Goal: Information Seeking & Learning: Learn about a topic

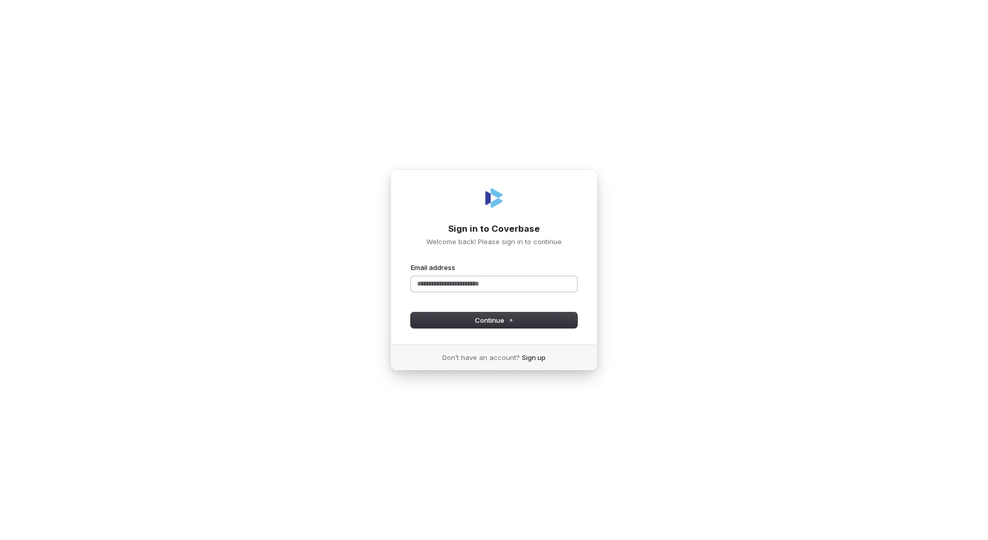
click at [485, 280] on input "Email address" at bounding box center [494, 284] width 166 height 16
click at [483, 321] on span "Continue" at bounding box center [494, 319] width 39 height 9
click at [476, 282] on input "**********" at bounding box center [494, 284] width 166 height 16
drag, startPoint x: 474, startPoint y: 282, endPoint x: 225, endPoint y: 287, distance: 248.6
click at [226, 288] on div "**********" at bounding box center [494, 270] width 988 height 540
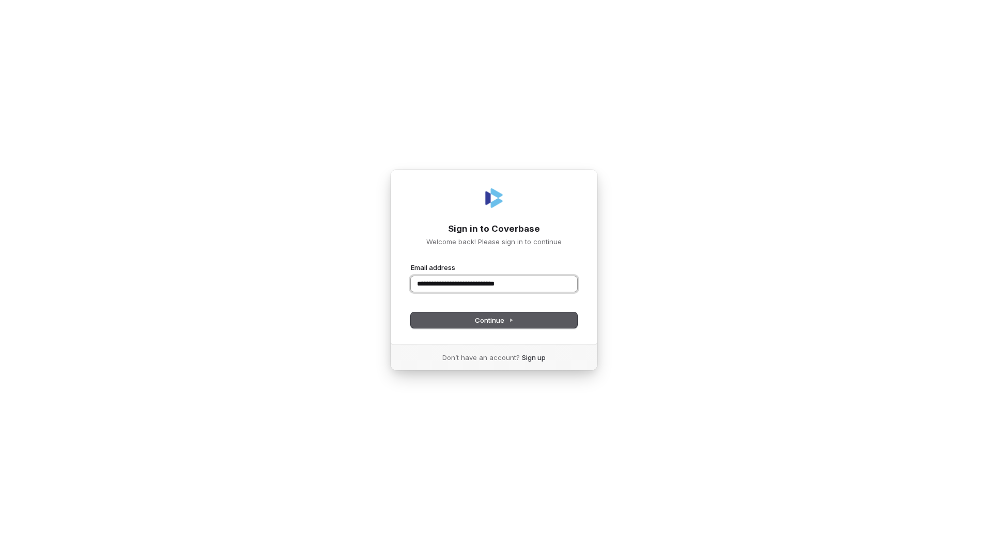
click at [411, 263] on button "submit" at bounding box center [411, 263] width 0 height 0
type input "**********"
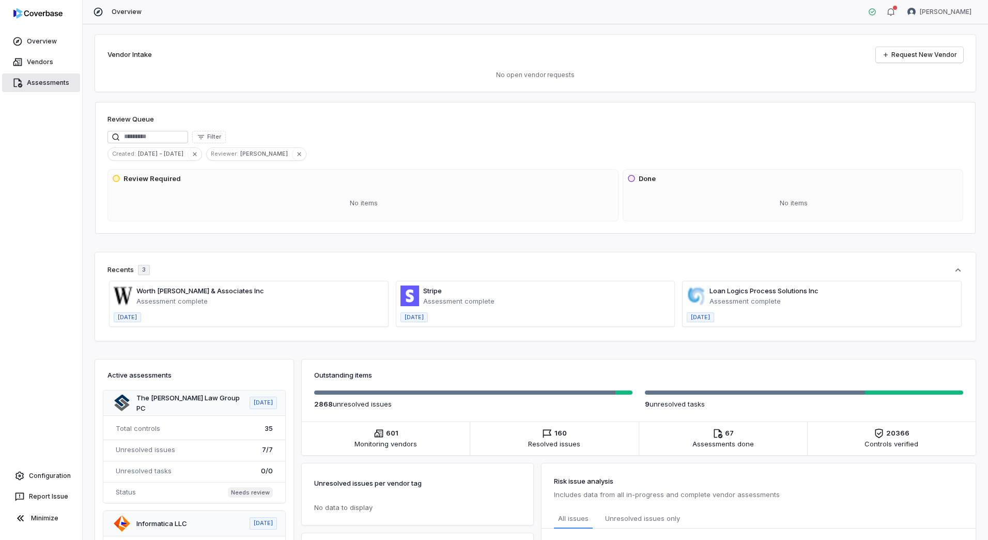
click at [57, 82] on link "Assessments" at bounding box center [41, 82] width 78 height 19
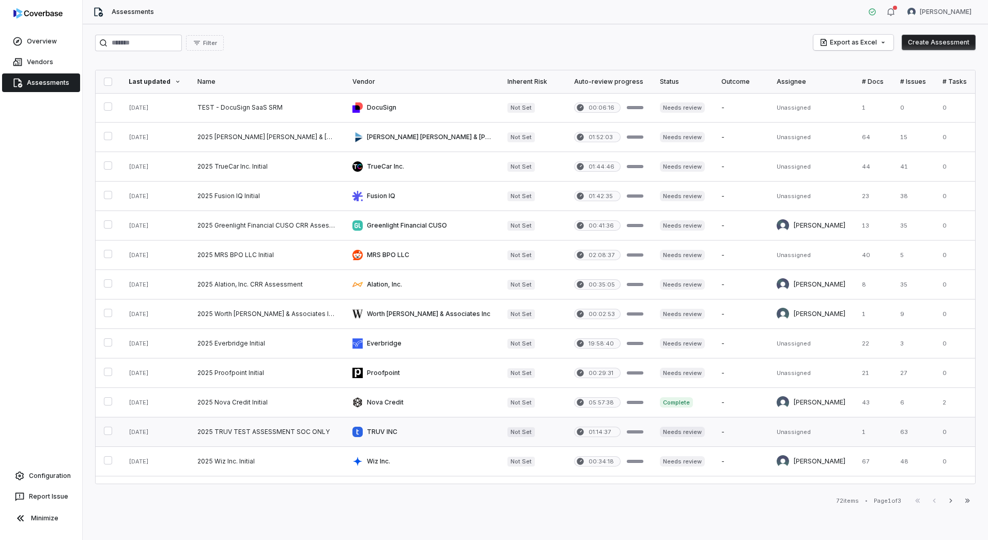
click at [316, 435] on link at bounding box center [266, 431] width 155 height 29
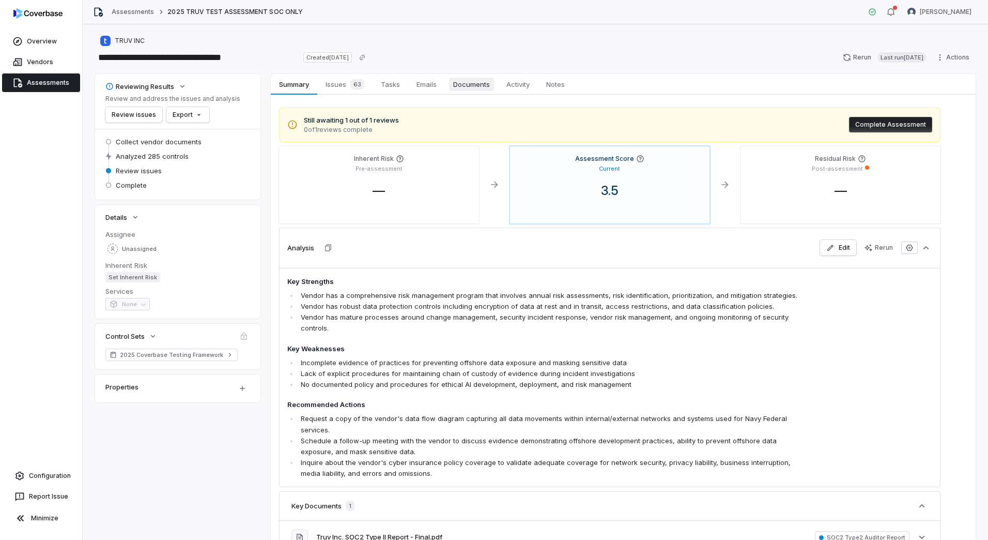
click at [487, 83] on span "Documents" at bounding box center [471, 84] width 45 height 13
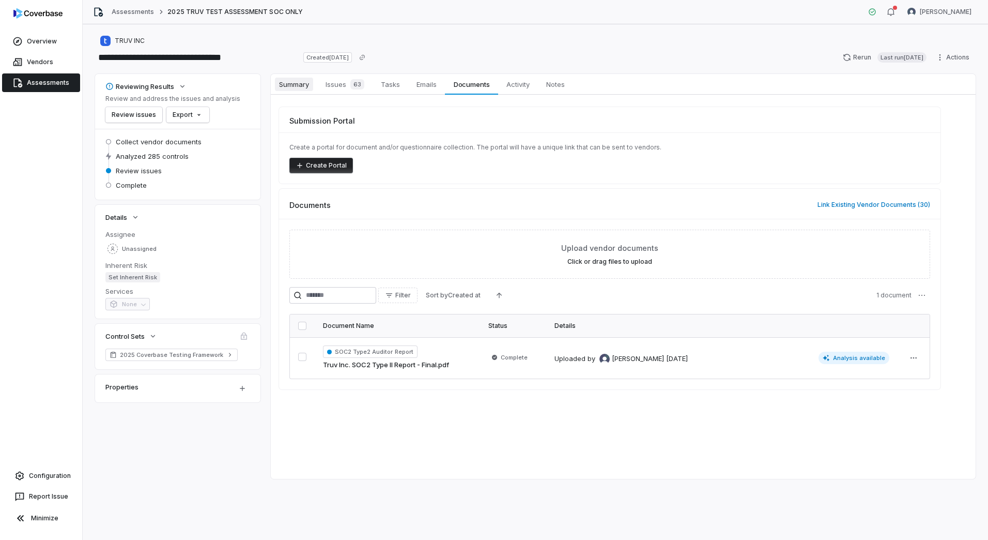
click at [300, 85] on span "Summary" at bounding box center [294, 84] width 38 height 13
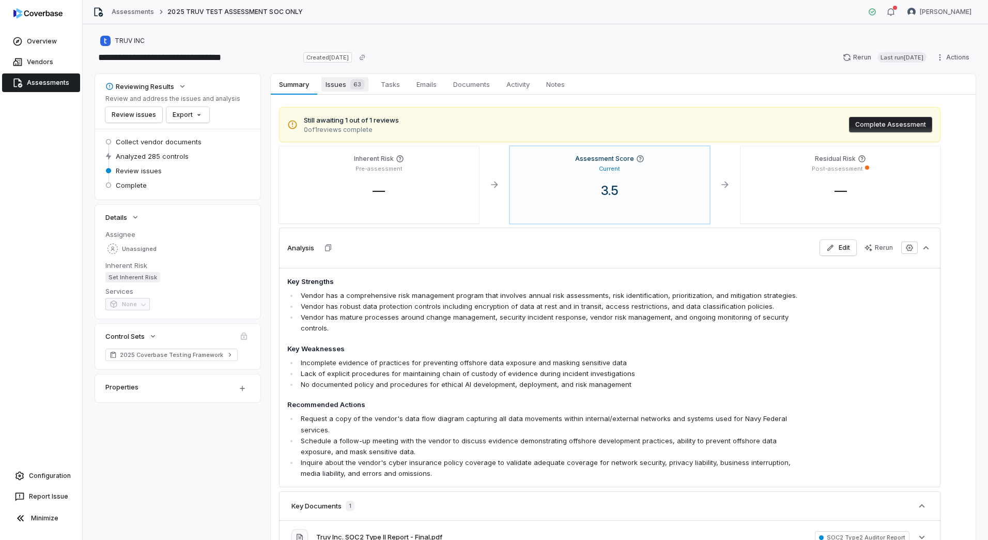
click at [353, 85] on span "63" at bounding box center [357, 84] width 14 height 10
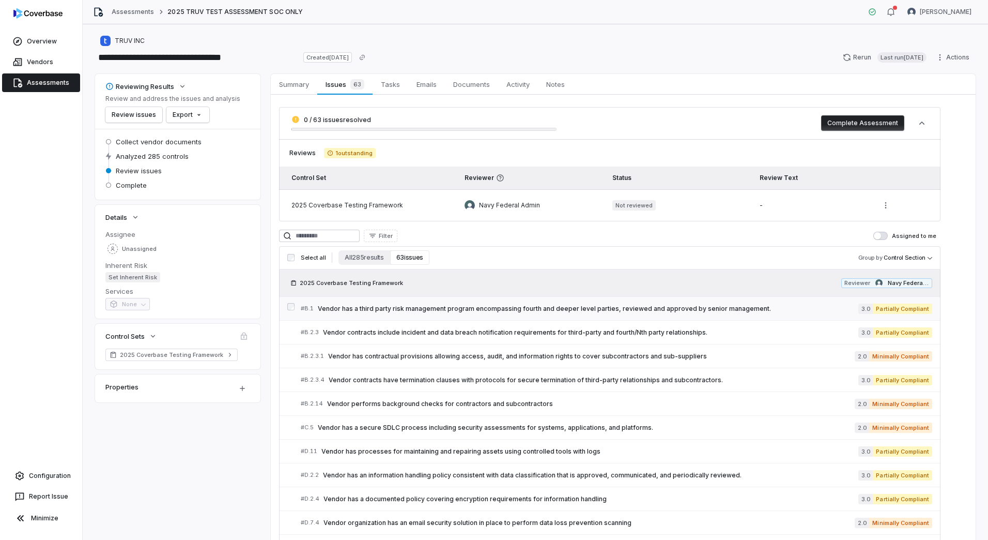
click at [498, 309] on span "Vendor has a third party risk management program encompassing fourth and deeper…" at bounding box center [588, 308] width 541 height 8
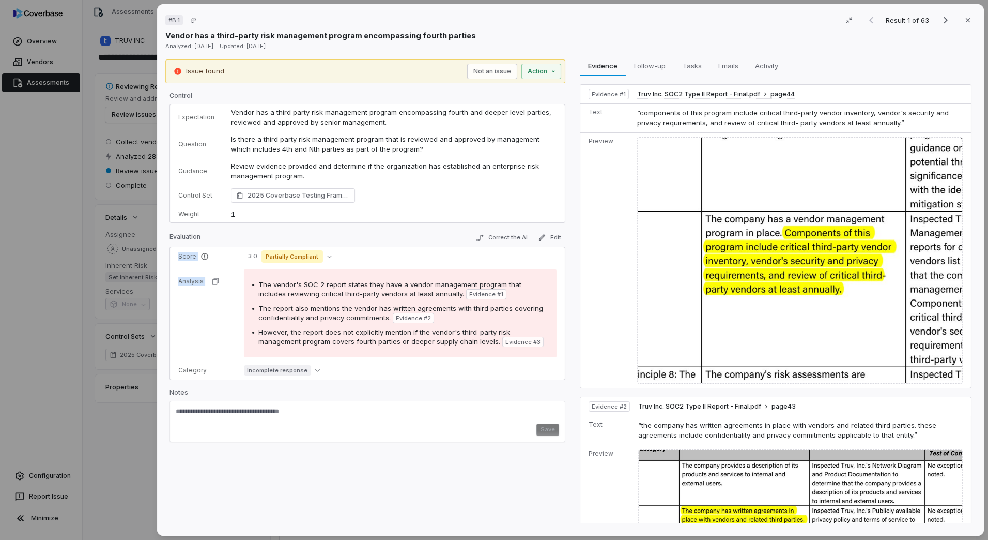
drag, startPoint x: 256, startPoint y: 282, endPoint x: 522, endPoint y: 378, distance: 283.0
click at [522, 378] on tbody "Score 3.0 Partially Compliant Analysis The vendor's SOC 2 report states they ha…" at bounding box center [367, 313] width 395 height 132
click at [583, 41] on div "Analyzed: [DATE] Updated: [DATE]" at bounding box center [570, 46] width 810 height 10
click at [966, 23] on icon "button" at bounding box center [968, 20] width 8 height 8
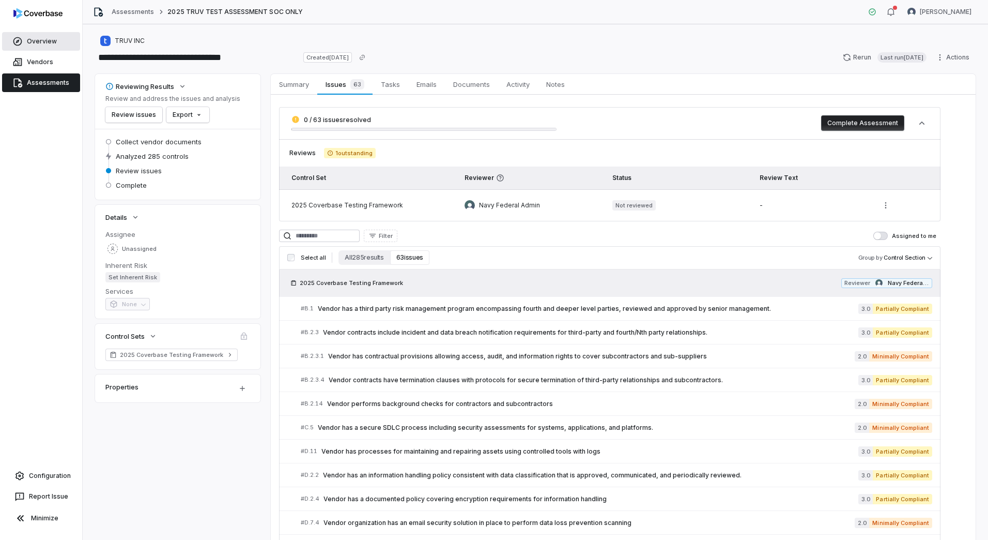
click at [27, 47] on link "Overview" at bounding box center [41, 41] width 78 height 19
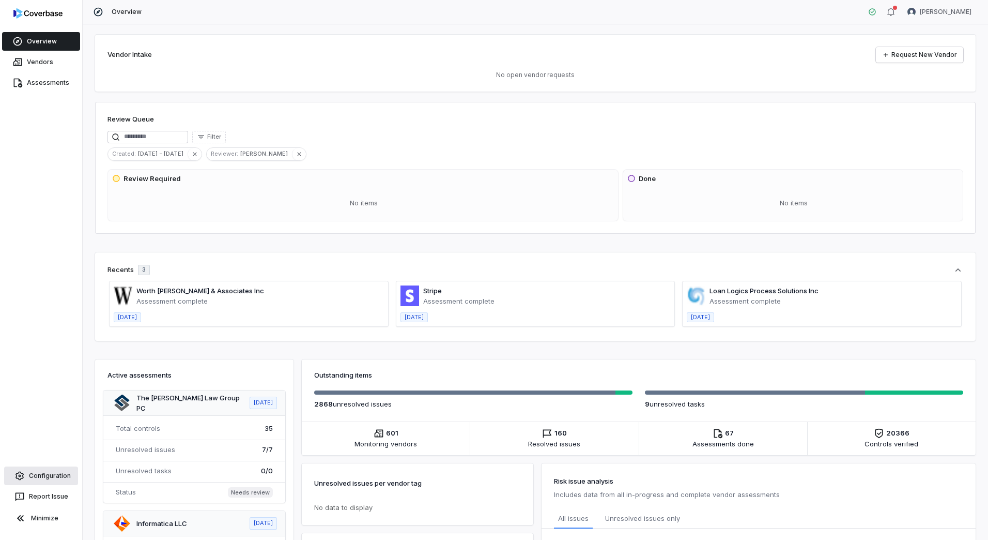
click at [34, 480] on link "Configuration" at bounding box center [41, 475] width 74 height 19
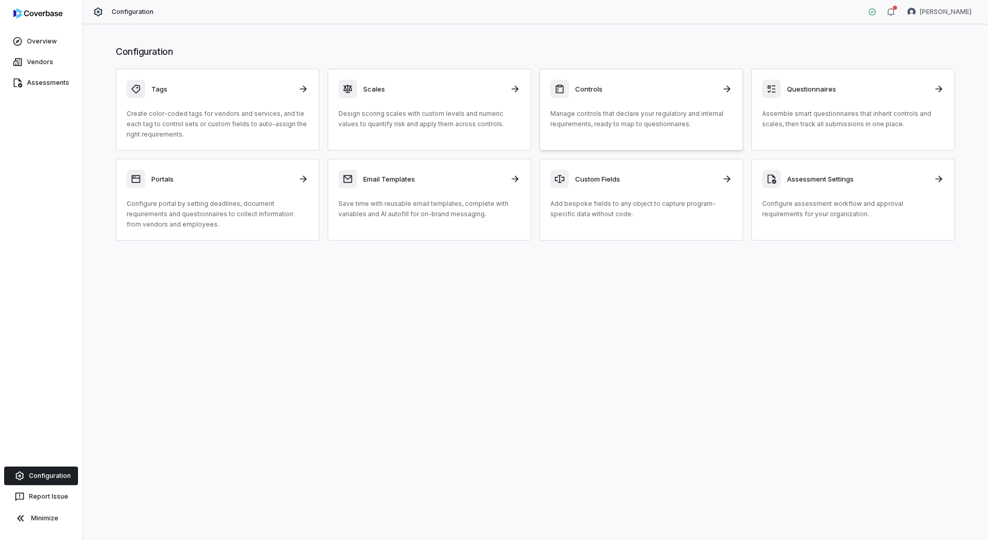
click at [601, 118] on p "Manage controls that declare your regulatory and internal requirements, ready t…" at bounding box center [641, 119] width 182 height 21
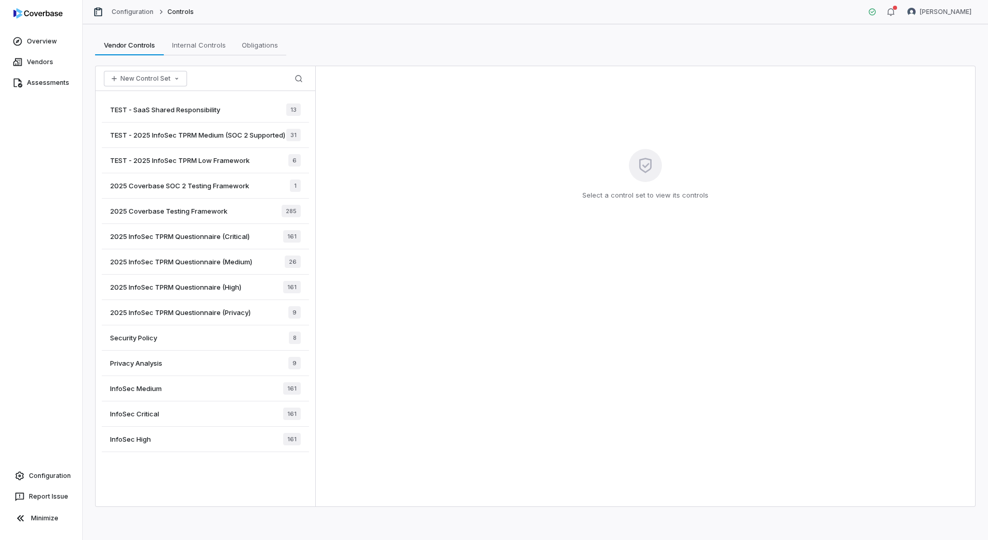
click at [193, 215] on span "2025 Coverbase Testing Framework" at bounding box center [168, 210] width 117 height 9
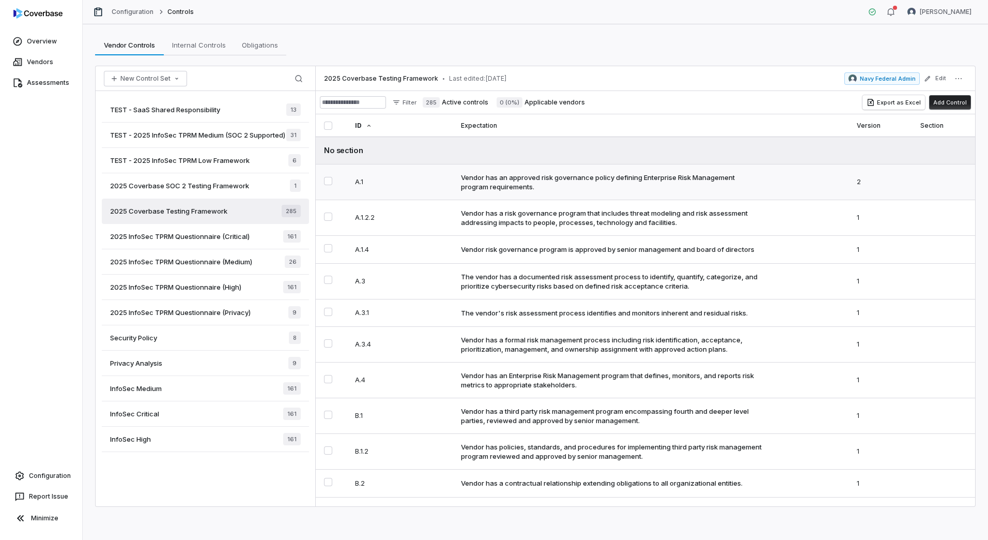
click at [461, 182] on div "Vendor has an approved risk governance policy defining Enterprise Risk Manageme…" at bounding box center [612, 182] width 302 height 19
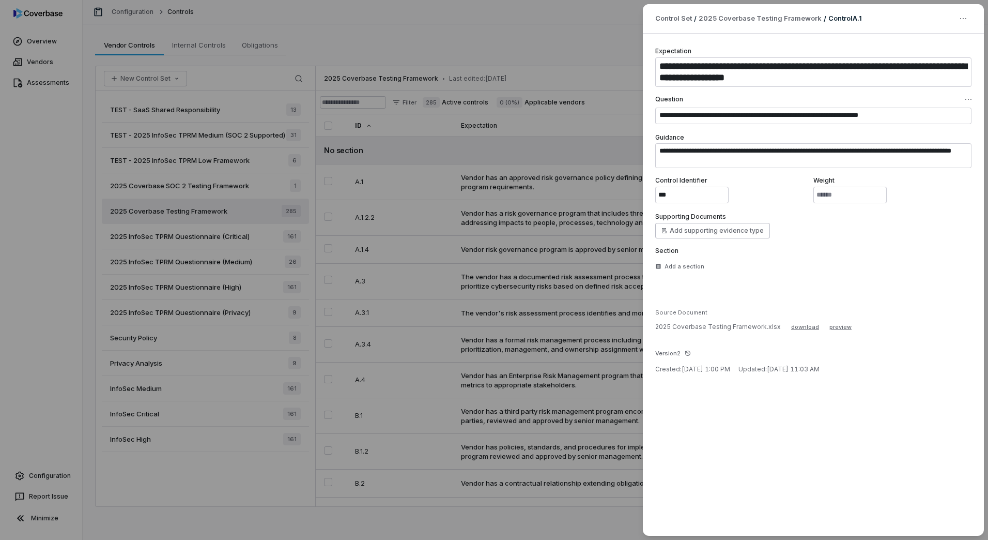
click at [39, 80] on div "**********" at bounding box center [494, 270] width 988 height 540
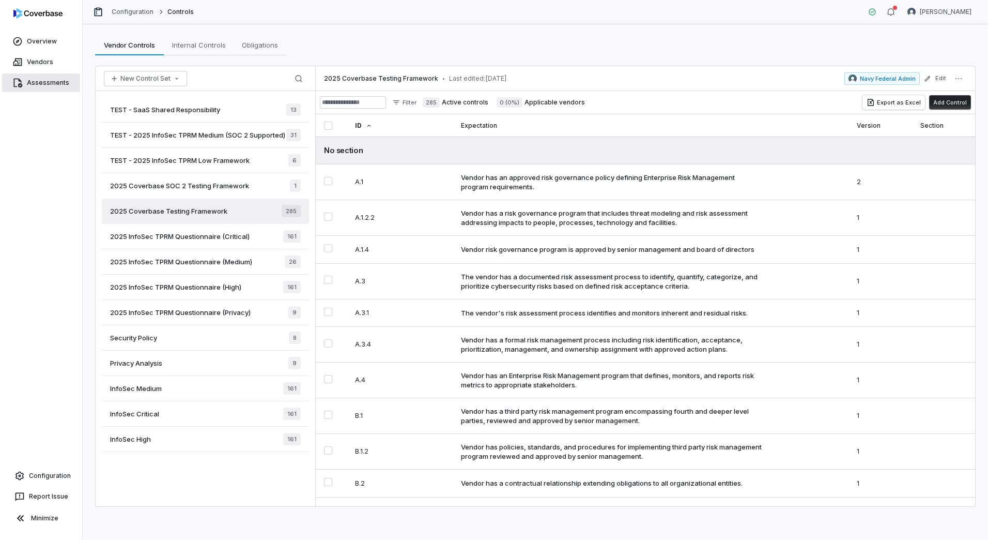
click at [40, 81] on link "Assessments" at bounding box center [41, 82] width 78 height 19
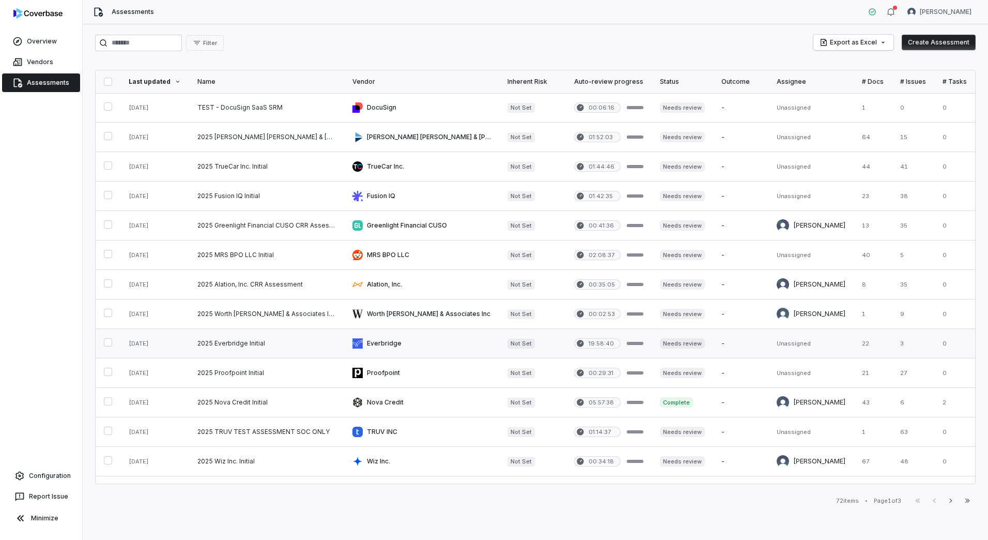
click at [386, 335] on link at bounding box center [421, 343] width 155 height 29
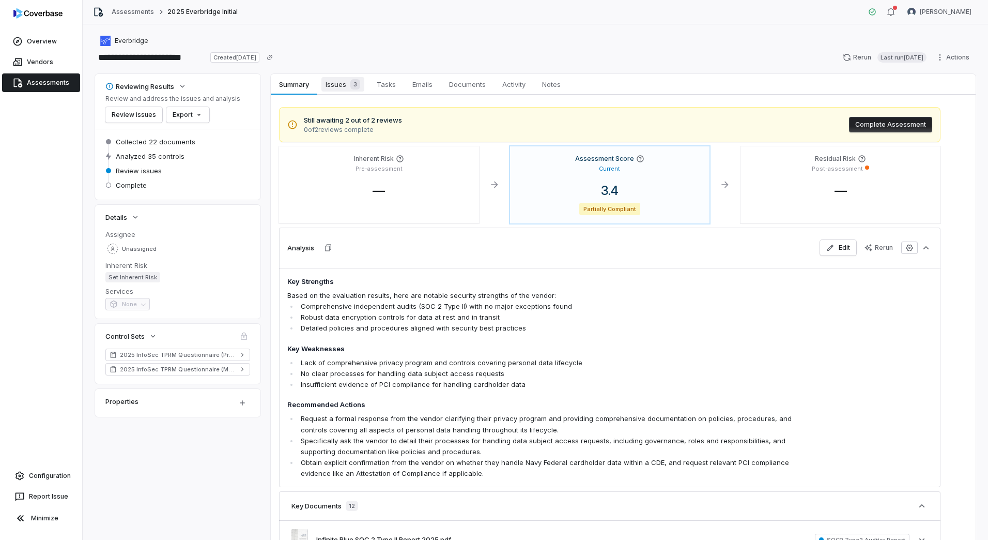
click at [342, 85] on span "Issues 3" at bounding box center [342, 84] width 43 height 14
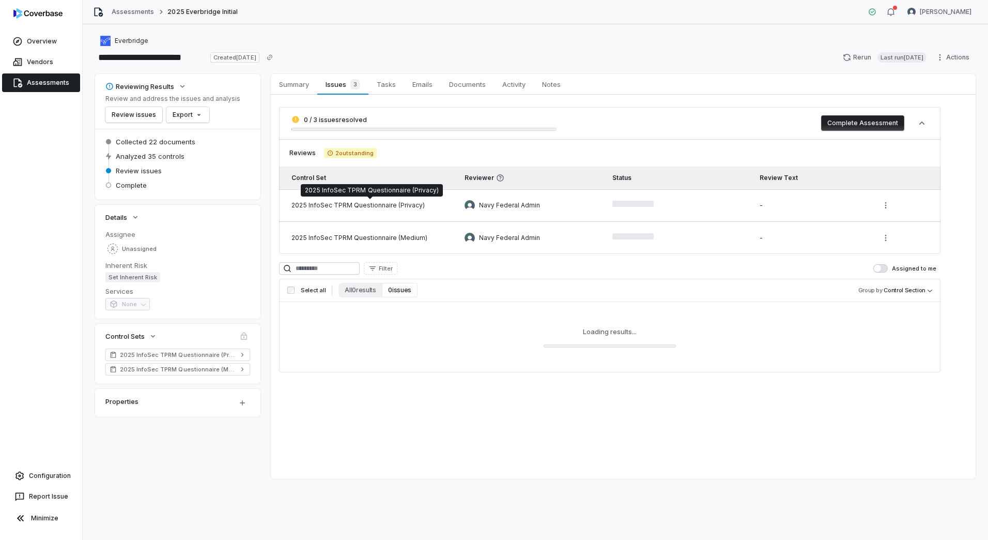
click at [341, 201] on td "2025 InfoSec TPRM Questionnaire (Privacy)" at bounding box center [367, 205] width 177 height 33
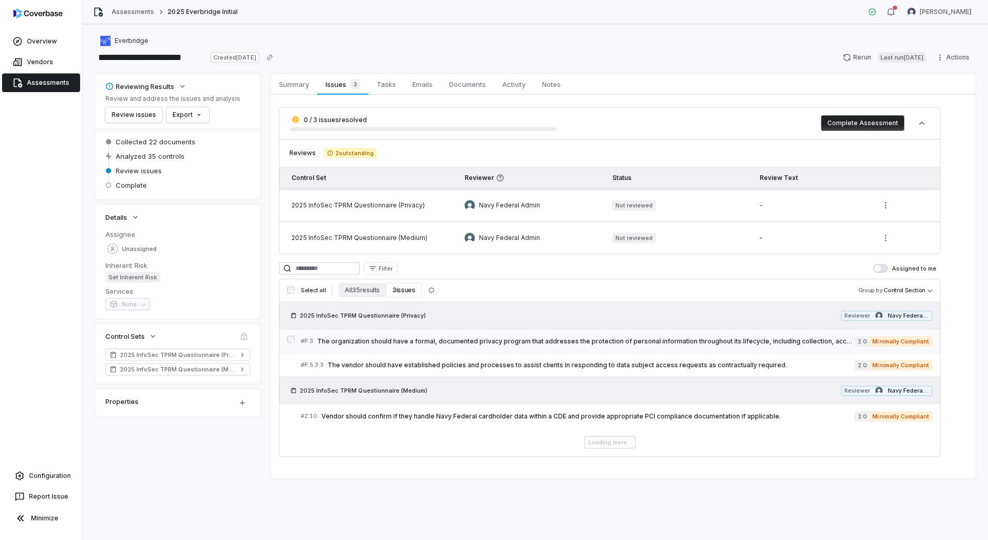
click at [393, 343] on span "The organization should have a formal, documented privacy program that addresse…" at bounding box center [585, 341] width 537 height 8
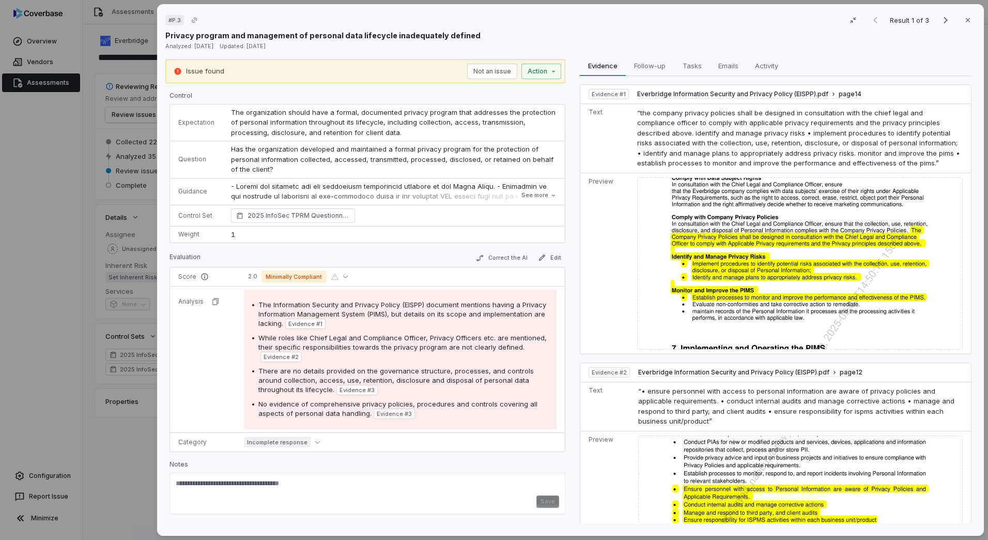
click at [249, 125] on span "The organization should have a formal, documented privacy program that addresse…" at bounding box center [394, 122] width 327 height 28
click at [263, 159] on span "Has the organization developed and maintained a formal privacy program for the …" at bounding box center [393, 159] width 325 height 28
click at [270, 187] on p at bounding box center [394, 297] width 326 height 232
click at [544, 198] on button "See more" at bounding box center [538, 195] width 41 height 19
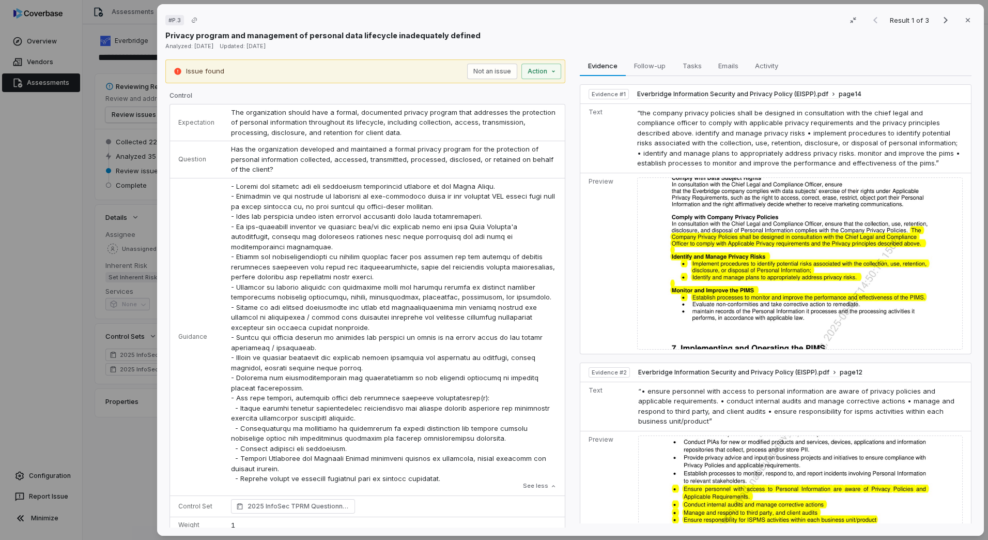
scroll to position [281, 0]
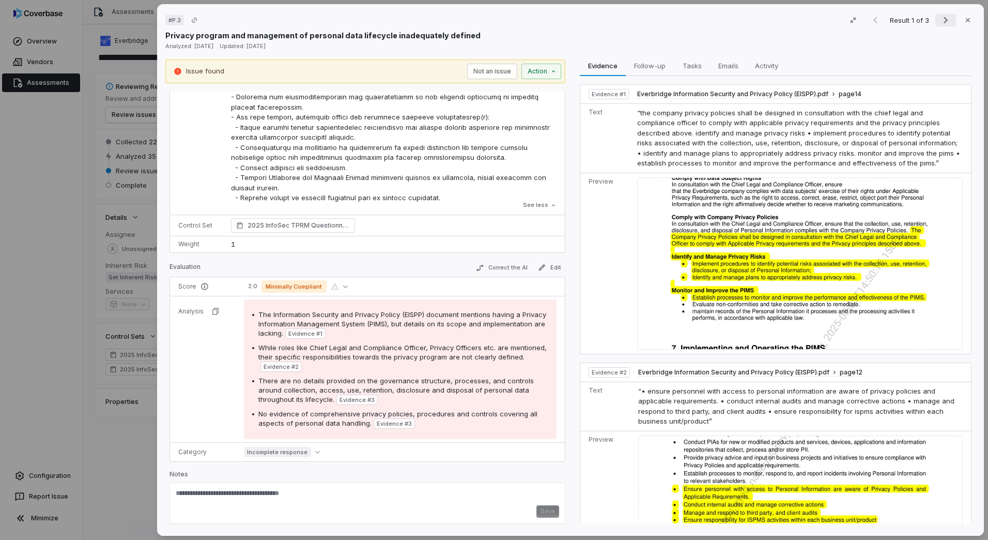
click at [942, 22] on icon "Next result" at bounding box center [946, 20] width 12 height 12
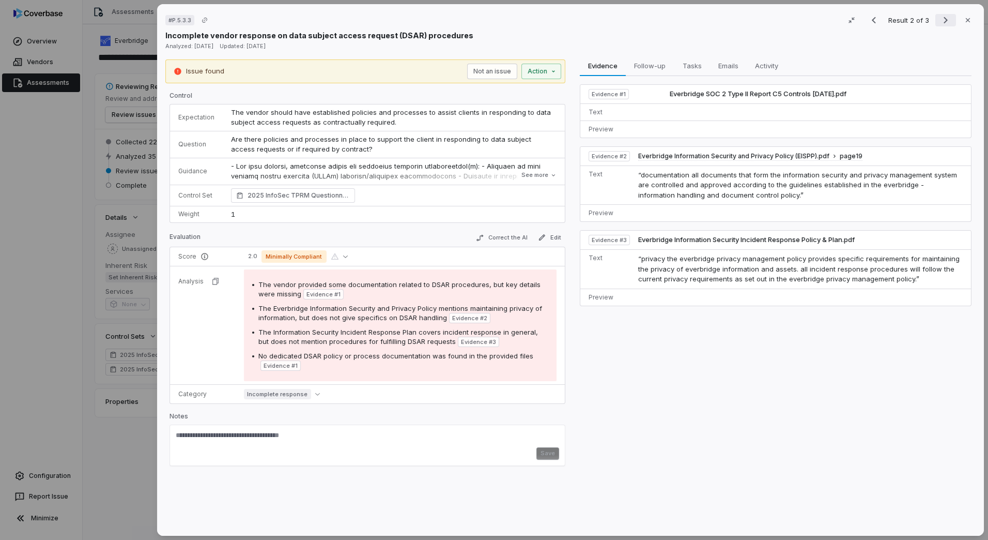
click at [941, 22] on icon "Next result" at bounding box center [946, 20] width 12 height 12
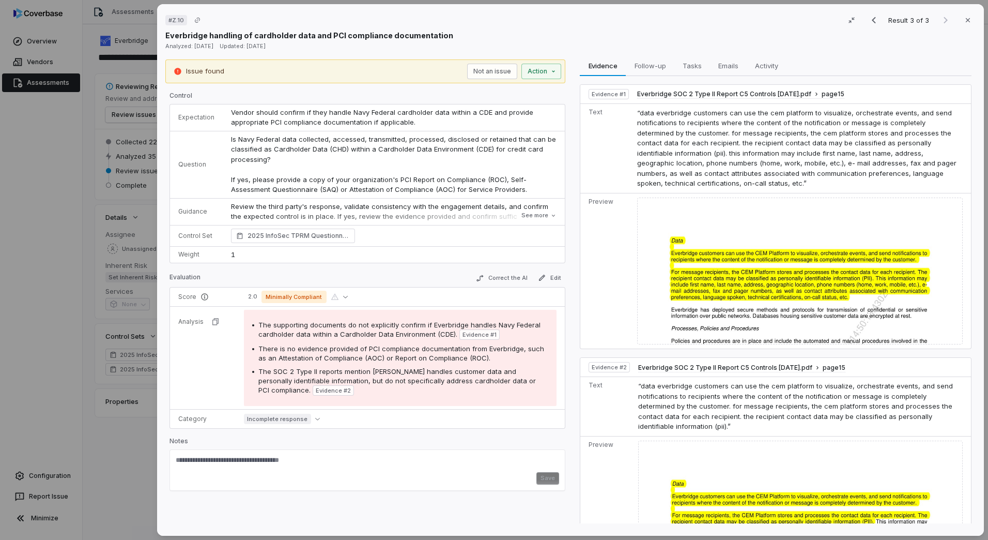
click at [941, 22] on div "Result 3 of 3 Close" at bounding box center [920, 20] width 112 height 16
click at [964, 22] on icon "button" at bounding box center [968, 20] width 8 height 8
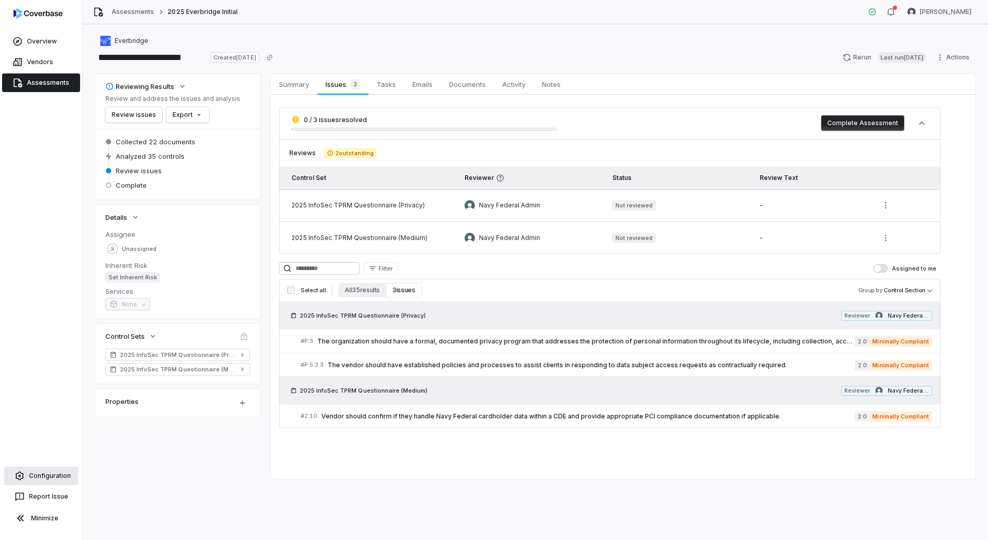
click at [60, 469] on link "Configuration" at bounding box center [41, 475] width 74 height 19
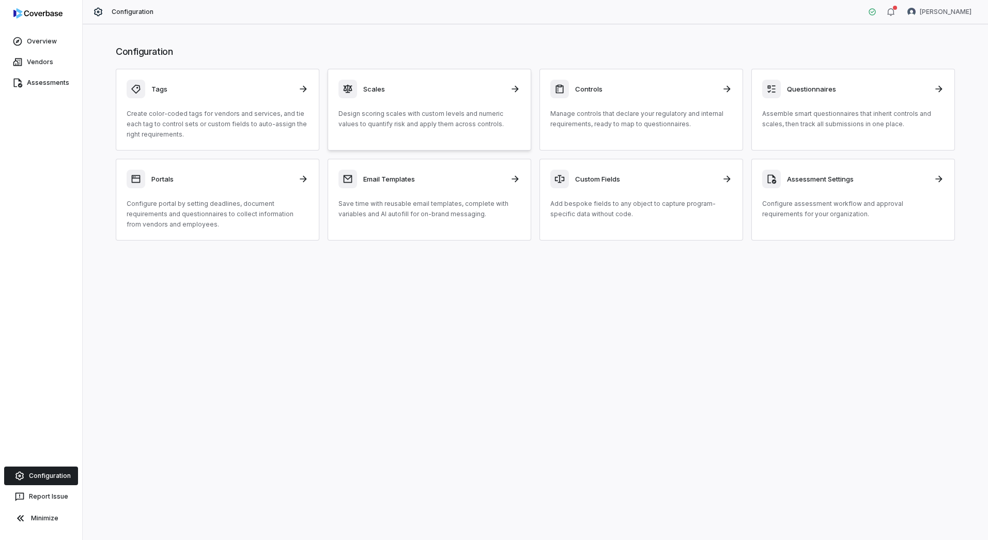
click at [490, 96] on div "Scales" at bounding box center [429, 89] width 182 height 19
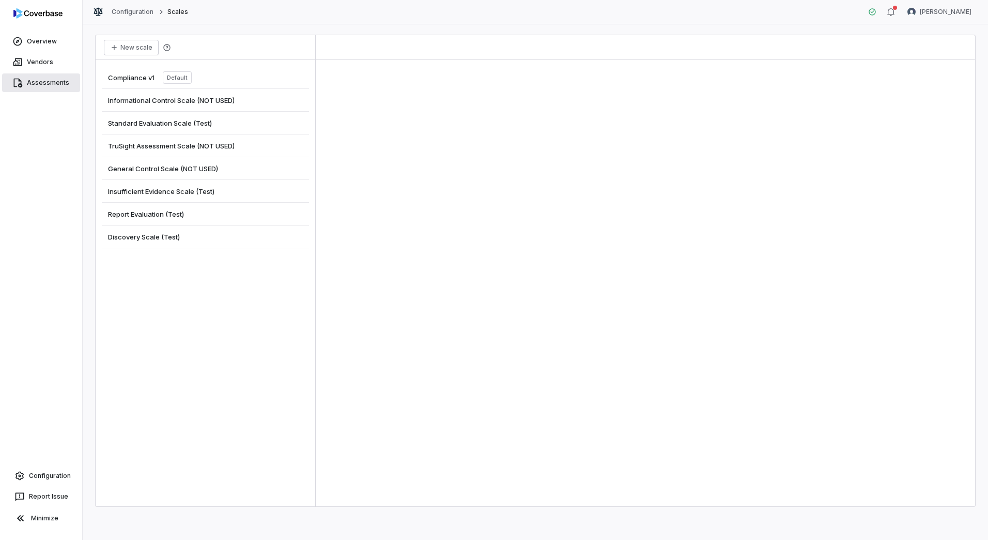
click at [30, 86] on link "Assessments" at bounding box center [41, 82] width 78 height 19
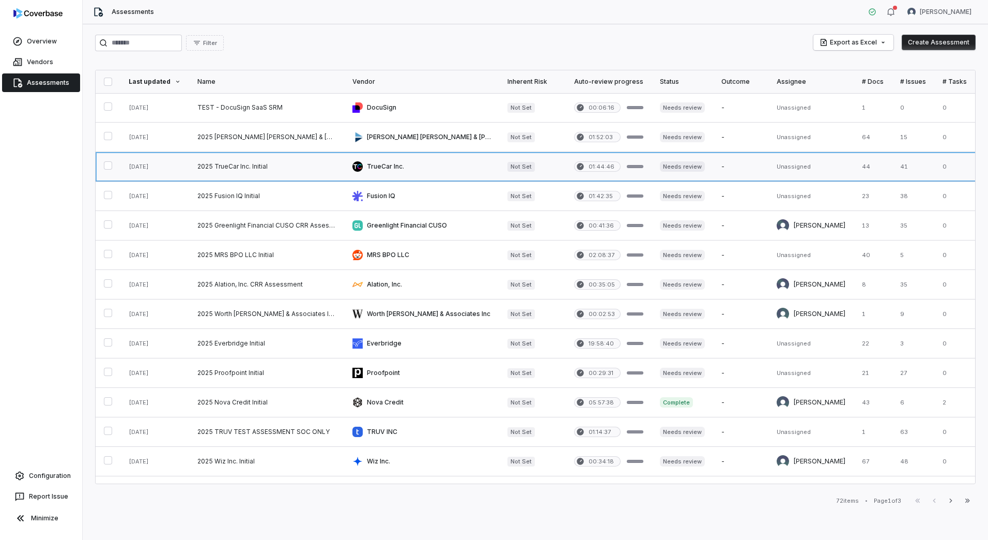
click at [251, 171] on link at bounding box center [266, 166] width 155 height 29
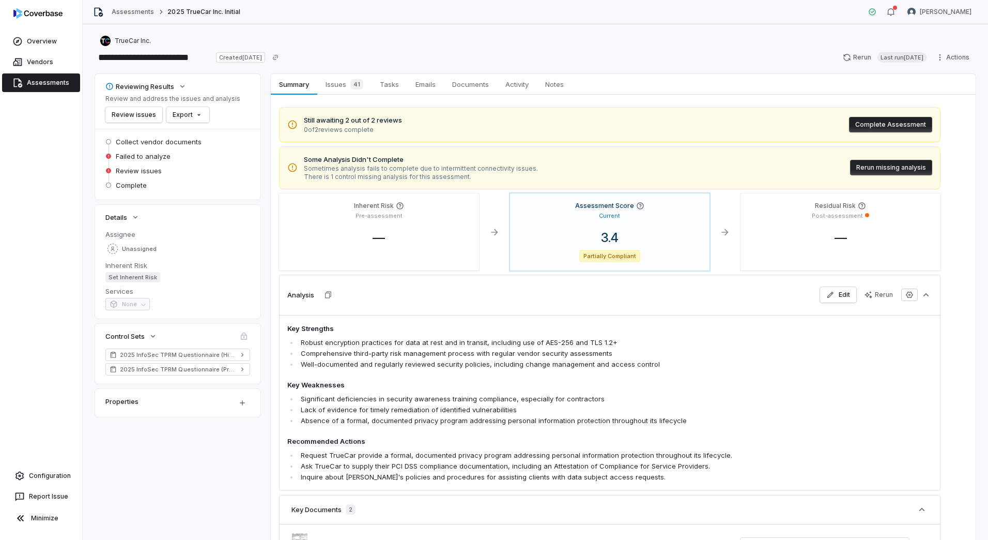
click at [45, 87] on link "Assessments" at bounding box center [41, 82] width 78 height 19
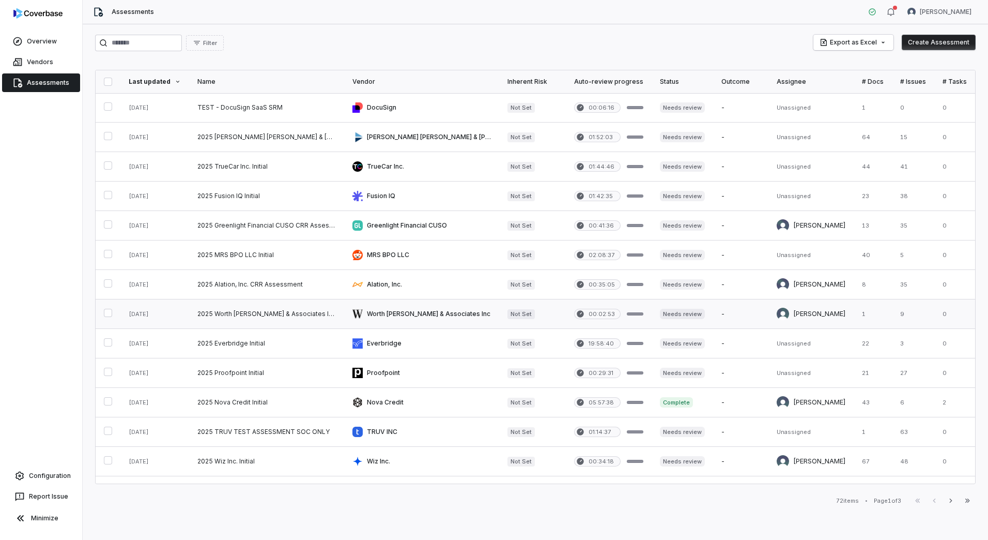
click at [252, 310] on link at bounding box center [266, 313] width 155 height 29
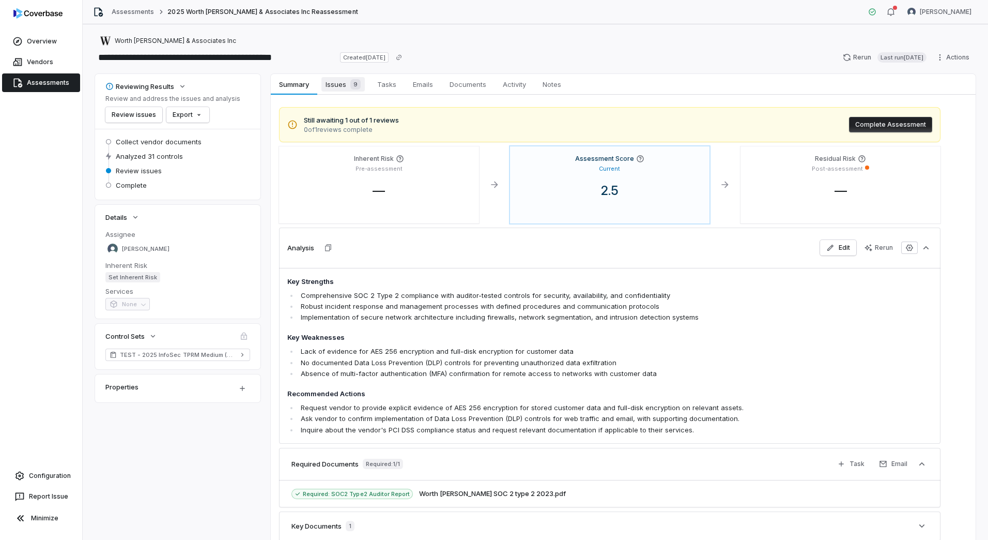
click at [345, 77] on span "Issues 9" at bounding box center [342, 84] width 43 height 14
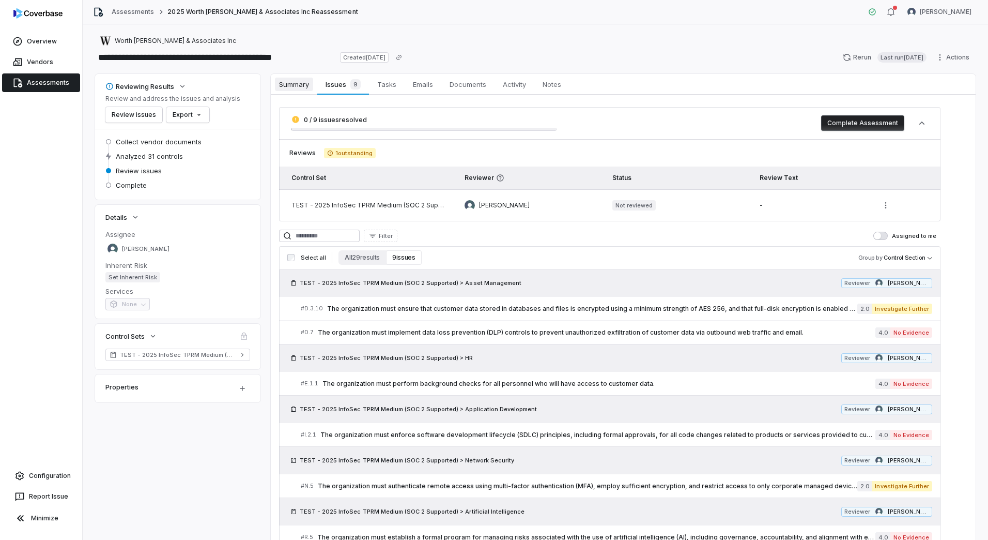
click at [298, 86] on span "Summary" at bounding box center [294, 84] width 38 height 13
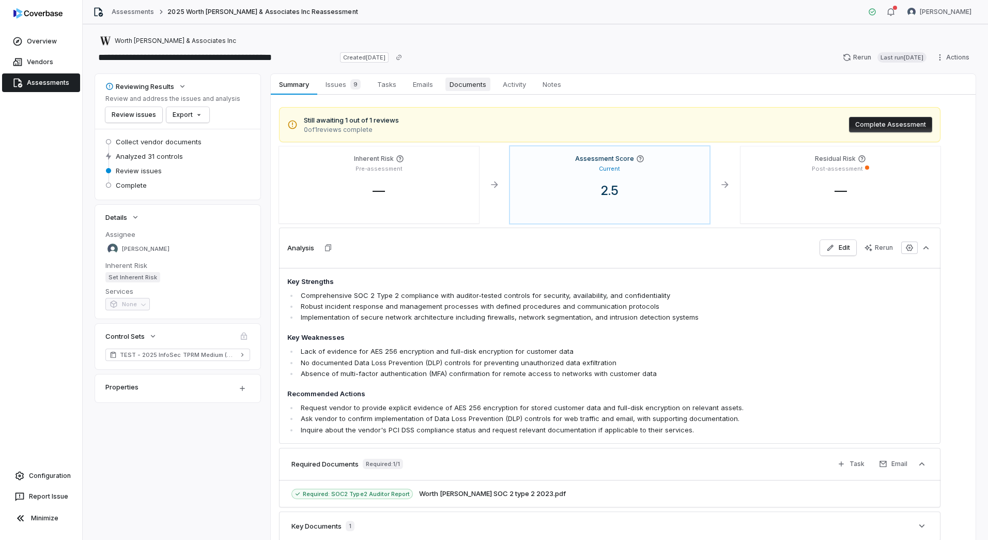
click at [468, 86] on span "Documents" at bounding box center [467, 84] width 45 height 13
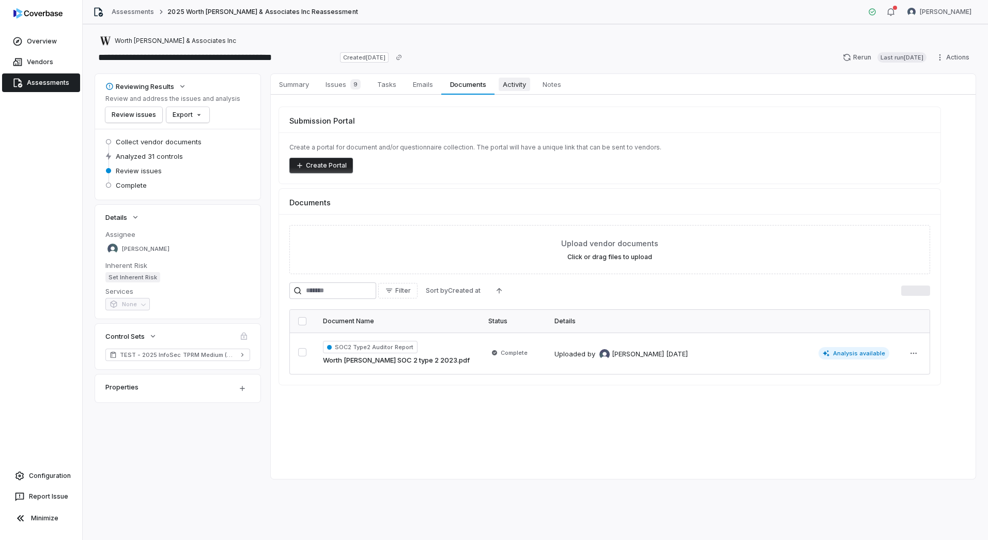
click at [524, 86] on span "Activity" at bounding box center [515, 84] width 32 height 13
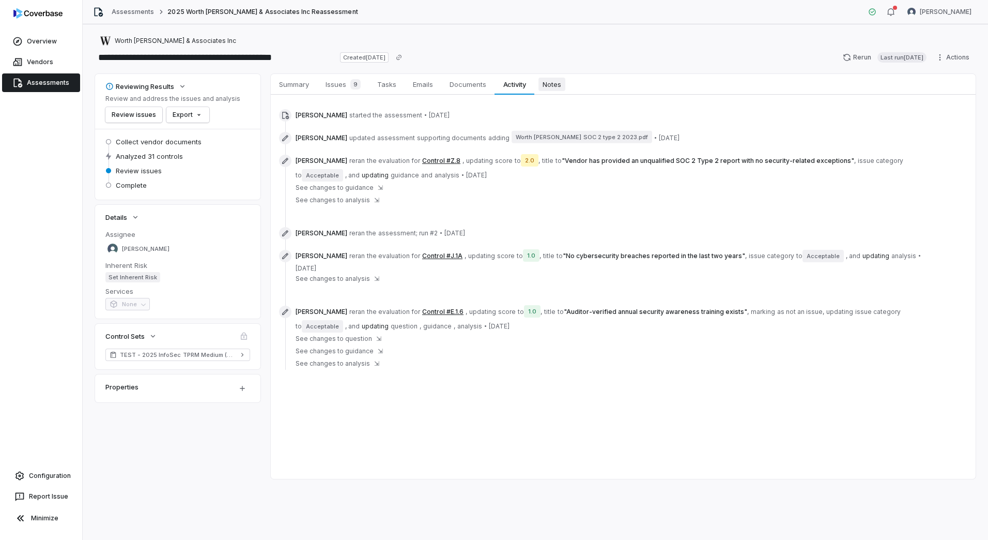
click at [550, 82] on span "Notes" at bounding box center [551, 84] width 27 height 13
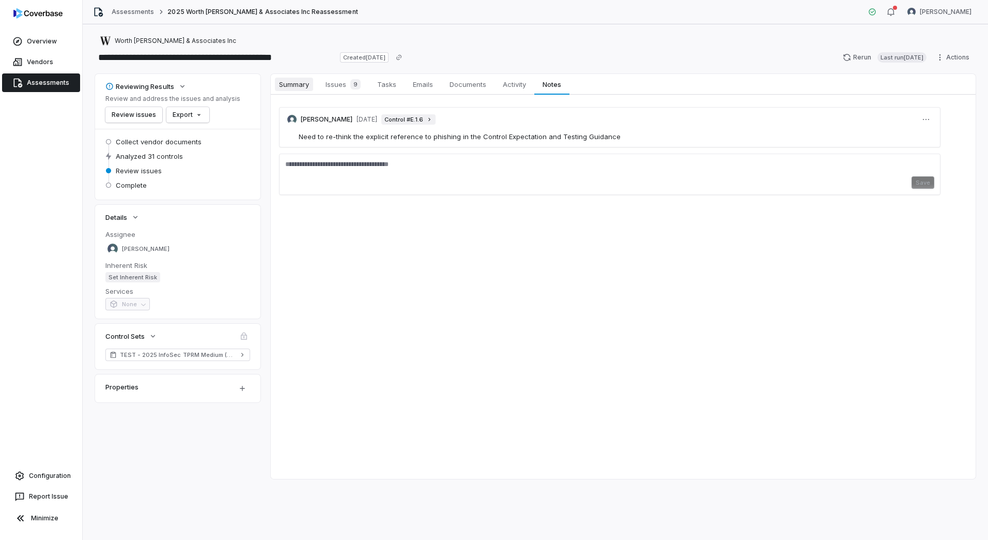
click at [303, 86] on span "Summary" at bounding box center [294, 84] width 38 height 13
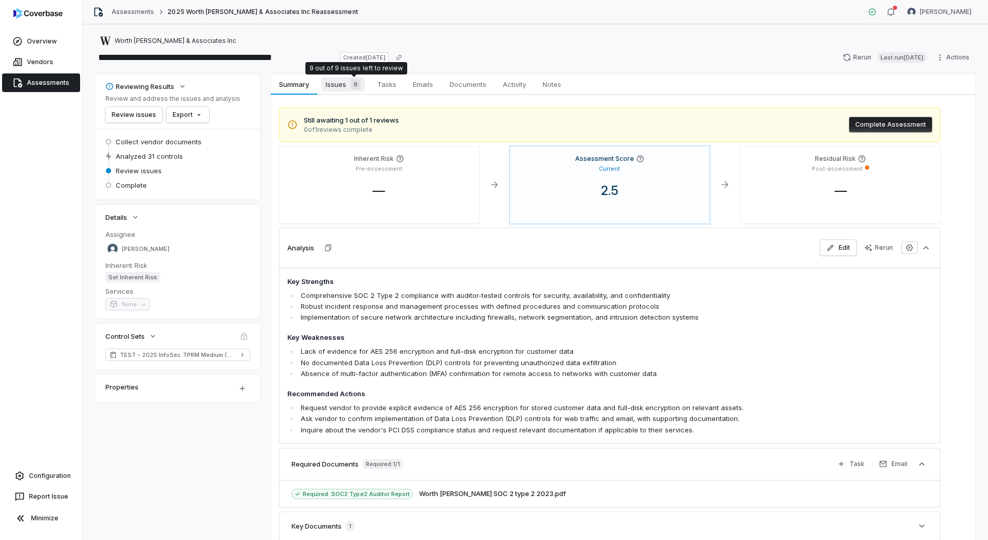
click at [355, 85] on span "9" at bounding box center [355, 84] width 10 height 10
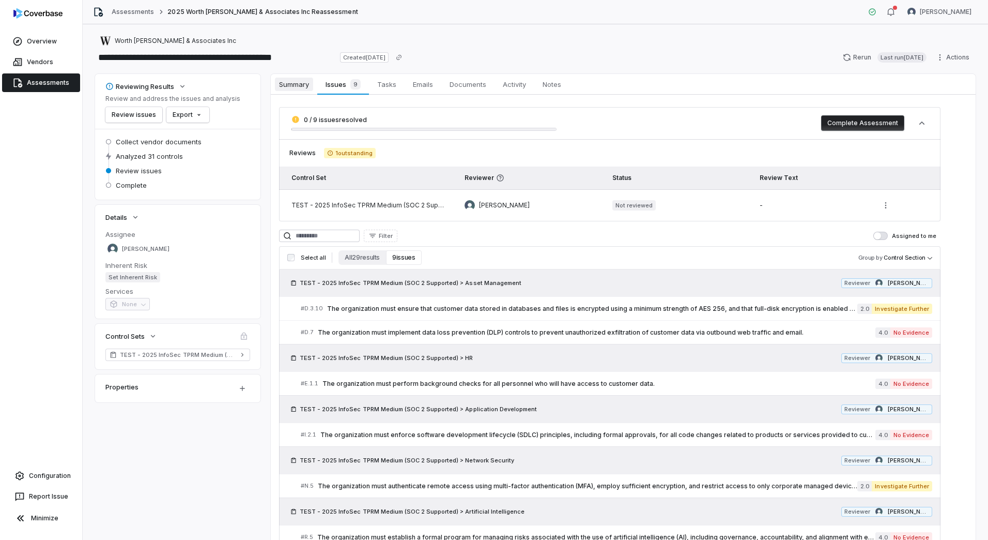
click at [286, 86] on span "Summary" at bounding box center [294, 84] width 38 height 13
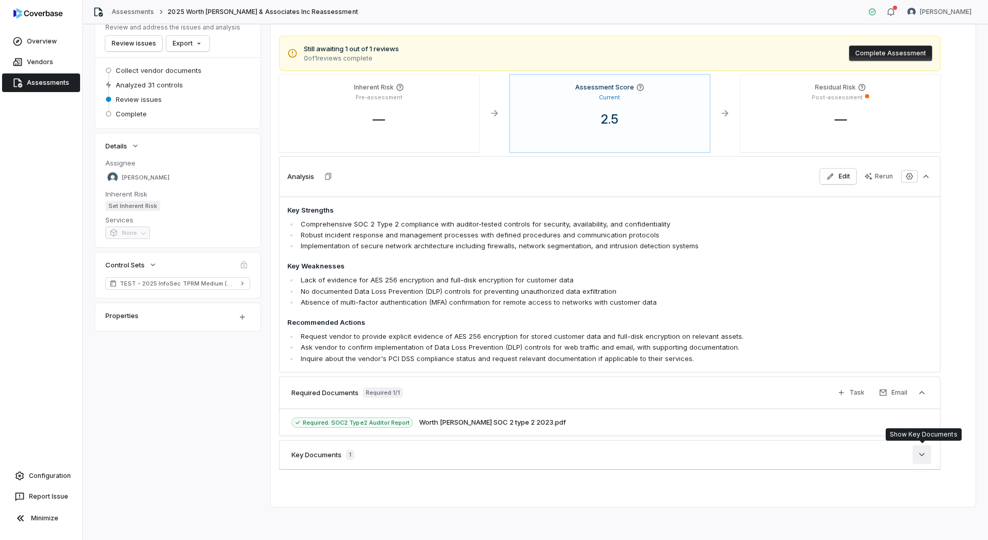
click at [927, 451] on button "button" at bounding box center [922, 454] width 19 height 19
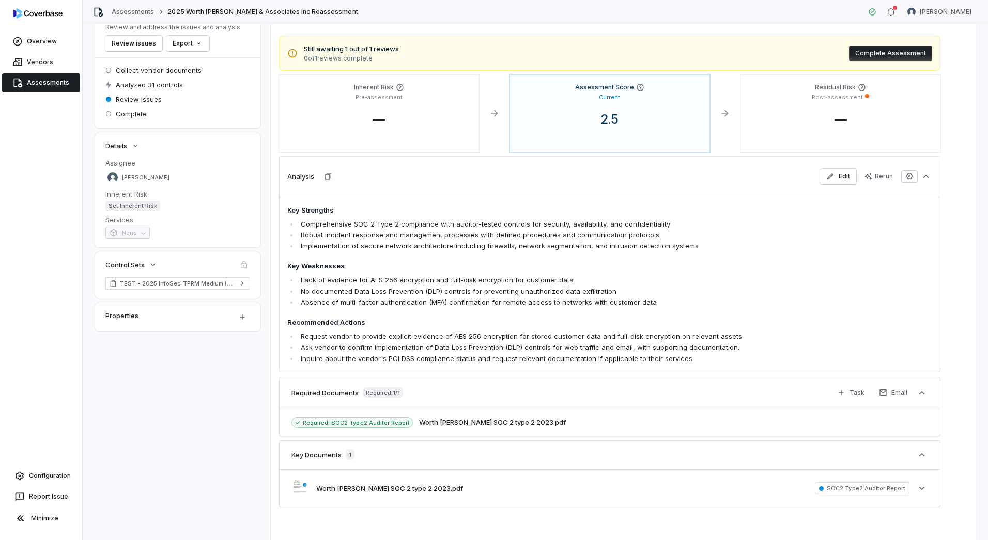
scroll to position [109, 0]
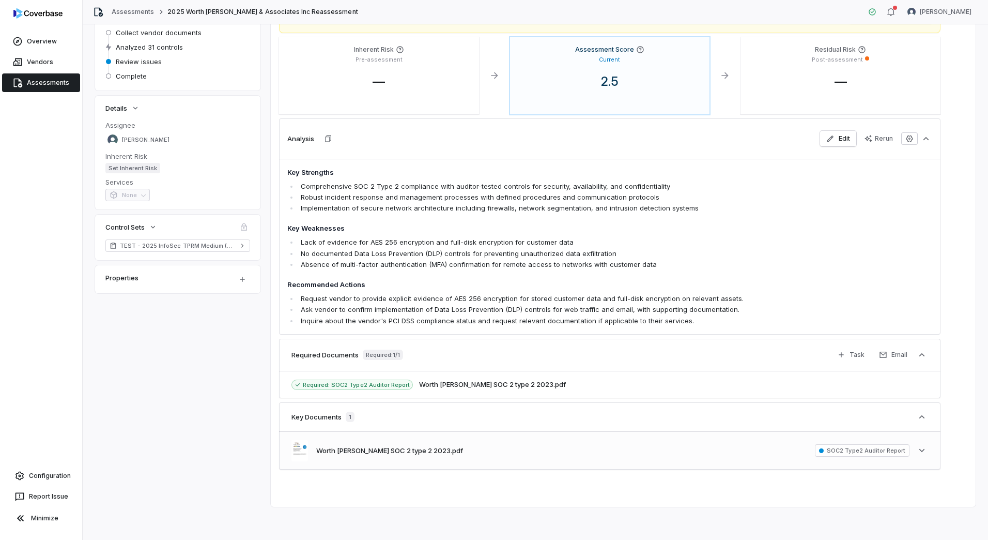
click at [387, 456] on div "Worth [PERSON_NAME] SOC 2 type 2 2023.pdf" at bounding box center [377, 450] width 172 height 21
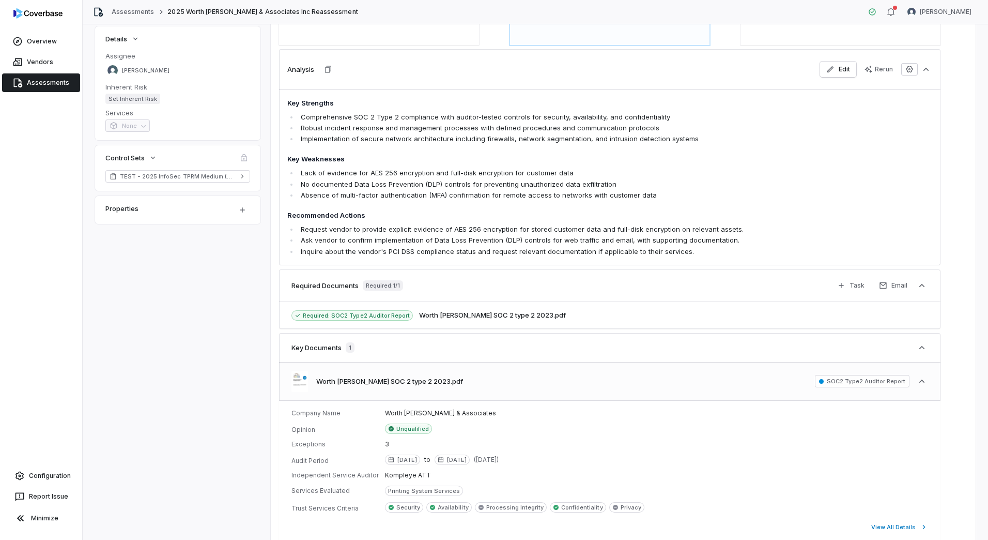
scroll to position [250, 0]
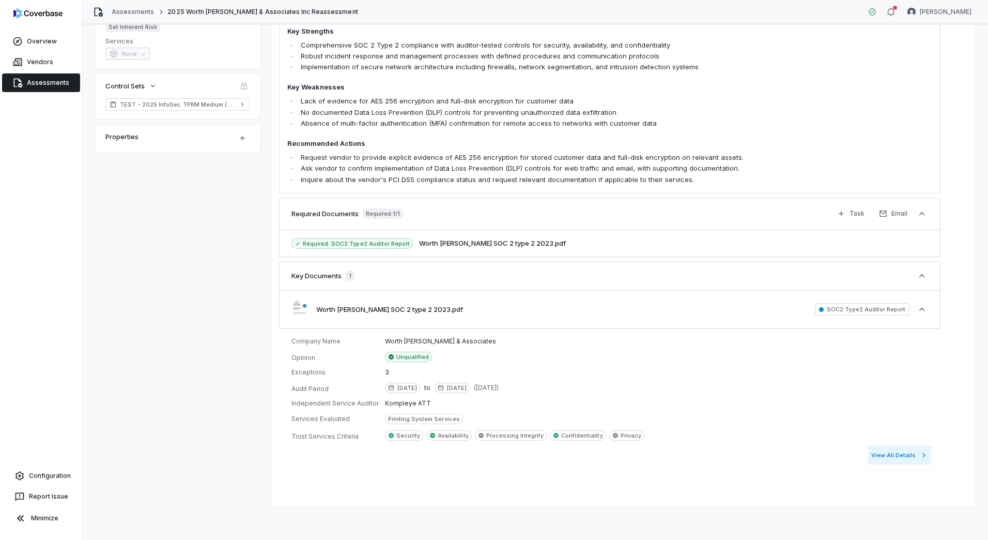
click at [916, 459] on button "View All Details" at bounding box center [899, 454] width 63 height 19
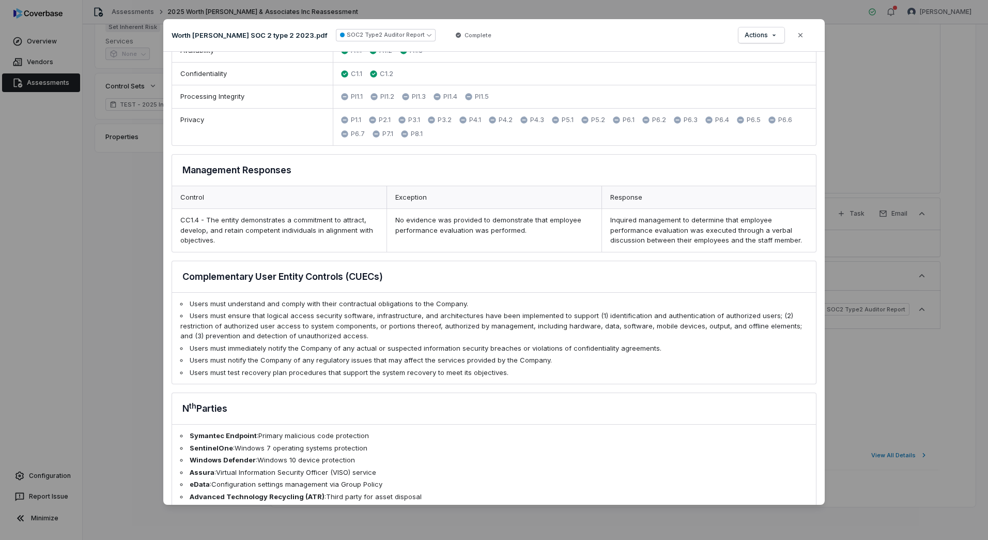
scroll to position [955, 0]
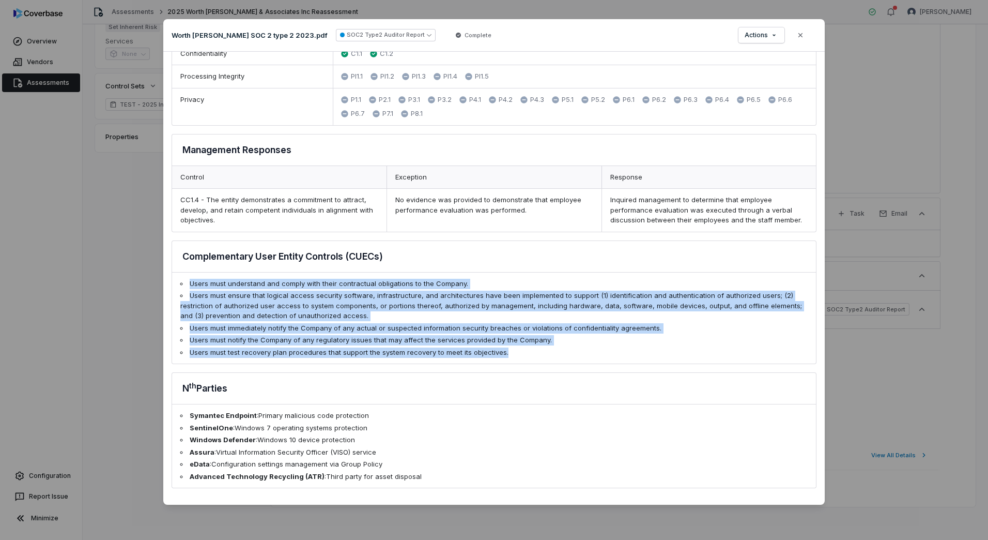
drag, startPoint x: 512, startPoint y: 355, endPoint x: 172, endPoint y: 283, distance: 347.9
click at [172, 283] on div "Complementary User Entity Controls (CUECs) Users must understand and comply wit…" at bounding box center [494, 302] width 645 height 124
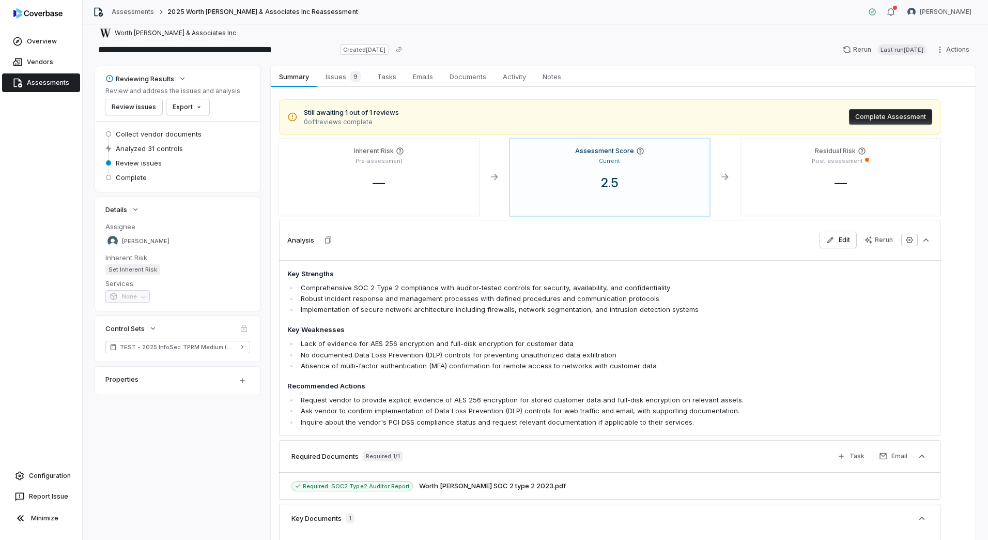
scroll to position [0, 0]
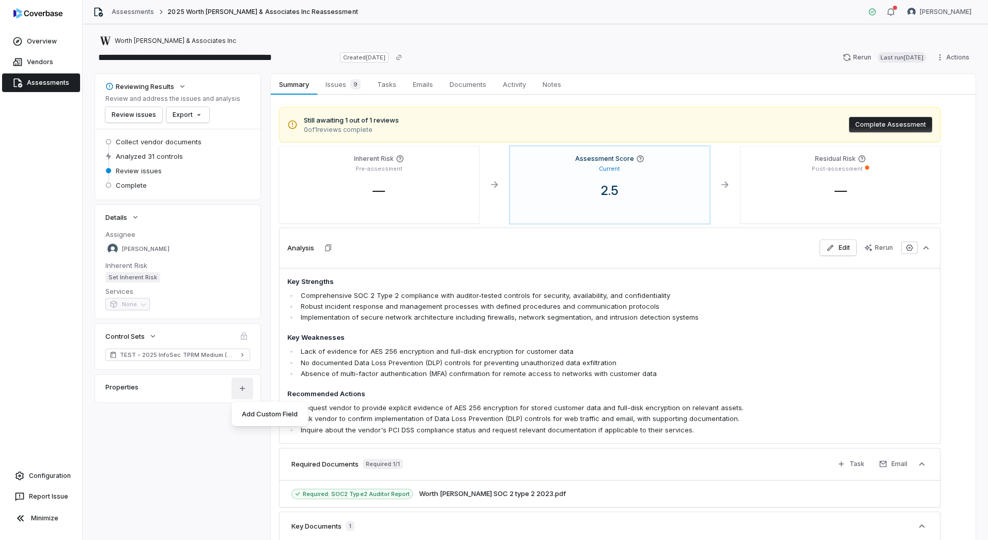
click at [241, 395] on html "**********" at bounding box center [494, 270] width 988 height 540
click at [136, 144] on html "**********" at bounding box center [494, 270] width 988 height 540
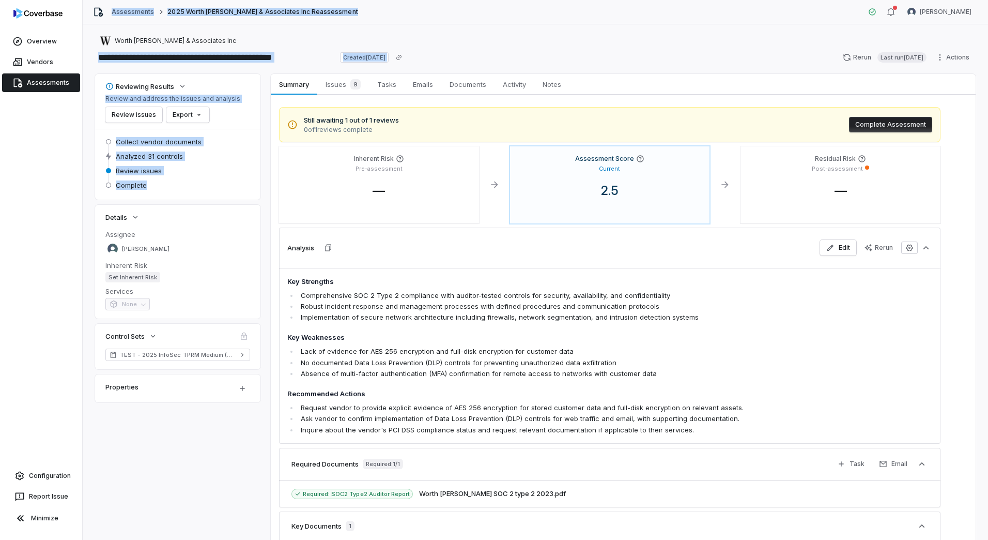
drag, startPoint x: 157, startPoint y: 187, endPoint x: 78, endPoint y: 140, distance: 91.6
click at [78, 140] on div "**********" at bounding box center [494, 270] width 988 height 540
drag, startPoint x: 78, startPoint y: 140, endPoint x: 176, endPoint y: 164, distance: 100.5
click at [176, 164] on div "Analyzed 31 controls" at bounding box center [177, 157] width 145 height 14
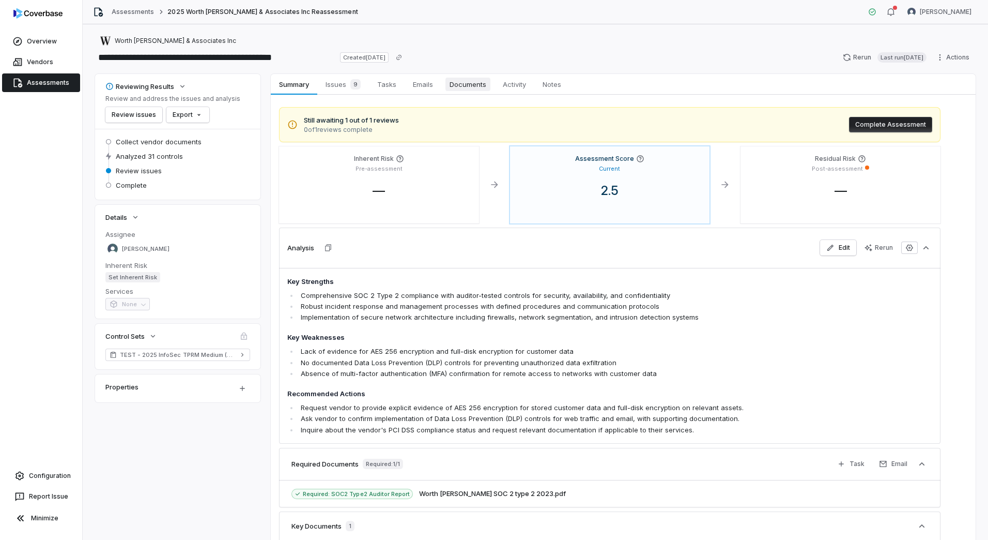
click at [480, 81] on span "Documents" at bounding box center [467, 84] width 45 height 13
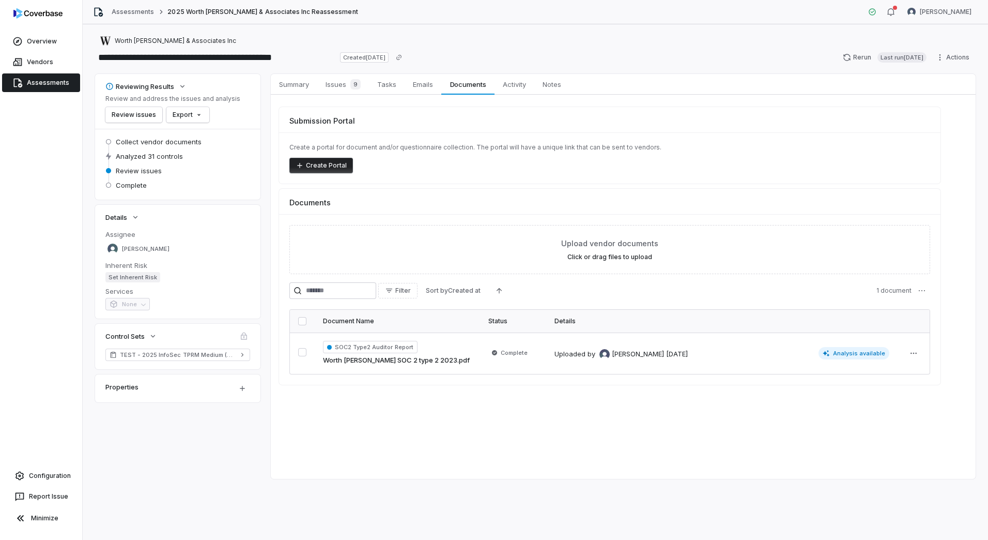
click at [49, 85] on link "Assessments" at bounding box center [41, 82] width 78 height 19
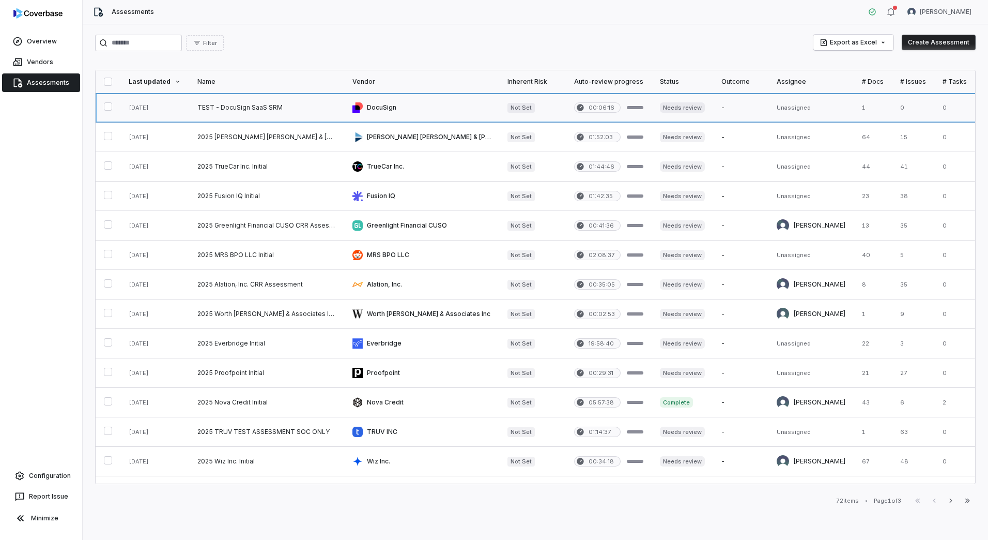
click at [265, 107] on link at bounding box center [266, 107] width 155 height 29
